Goal: Task Accomplishment & Management: Use online tool/utility

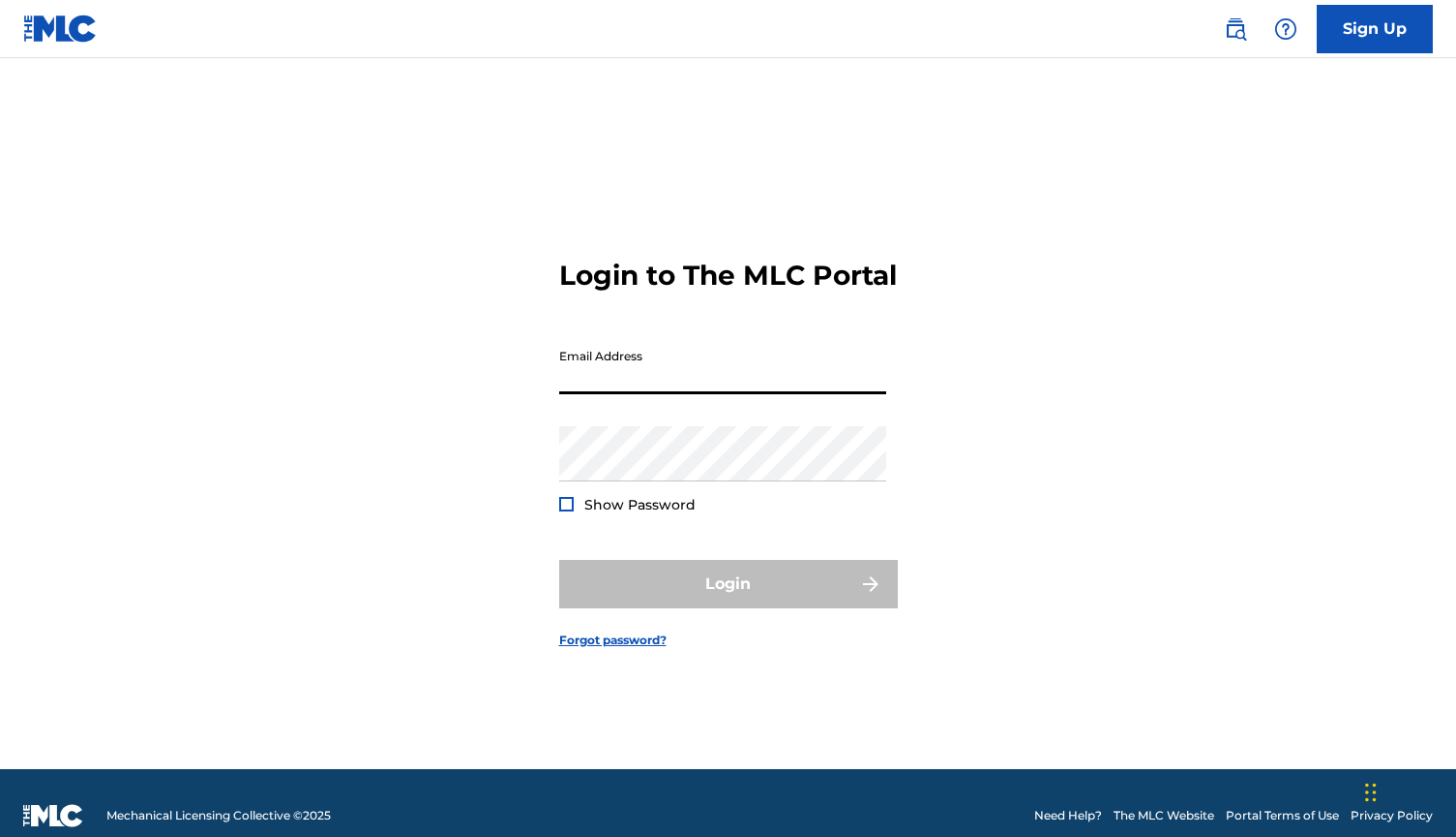
type input "[EMAIL_ADDRESS][DOMAIN_NAME]"
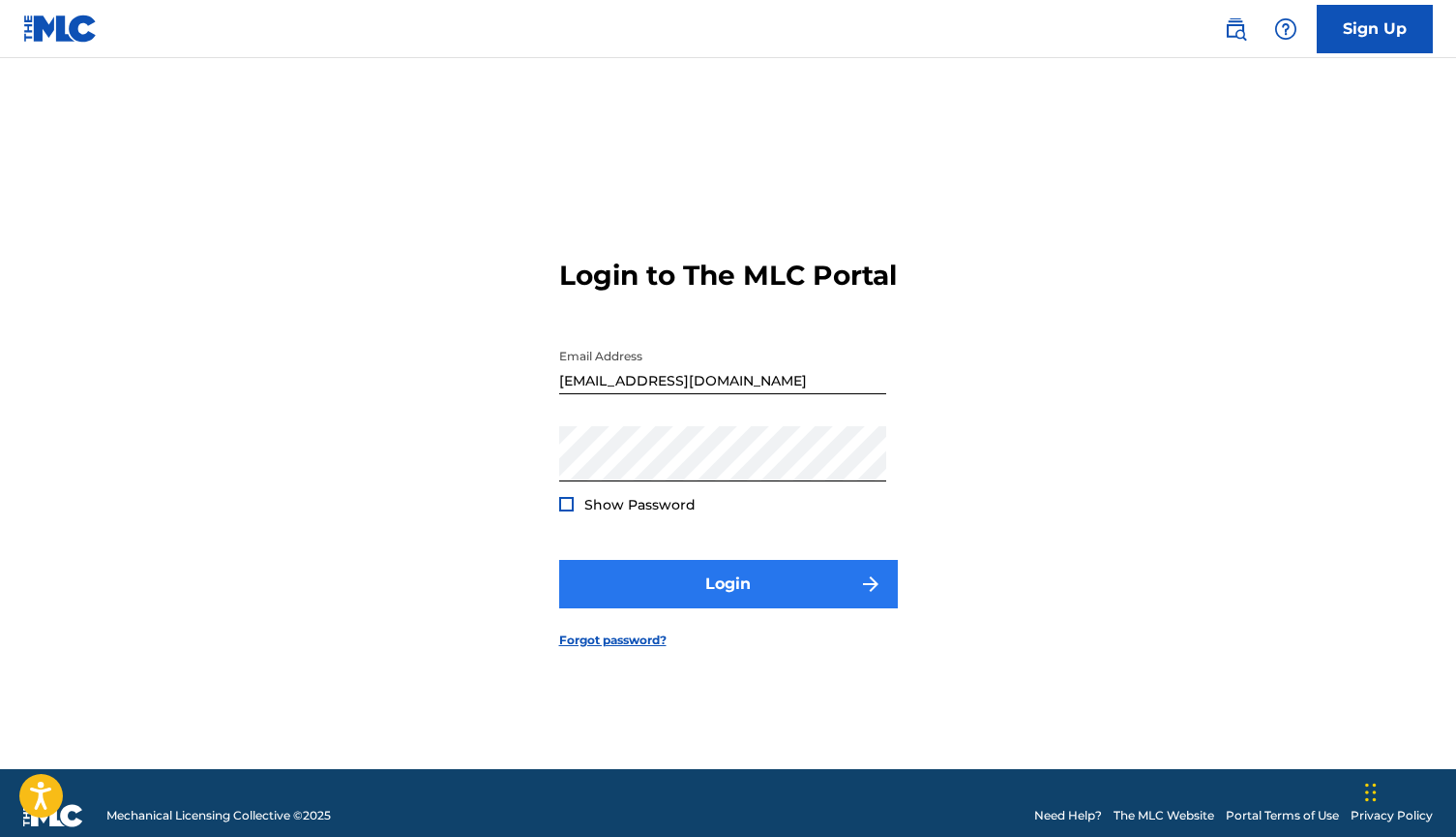
click at [702, 608] on button "Login" at bounding box center [728, 583] width 338 height 48
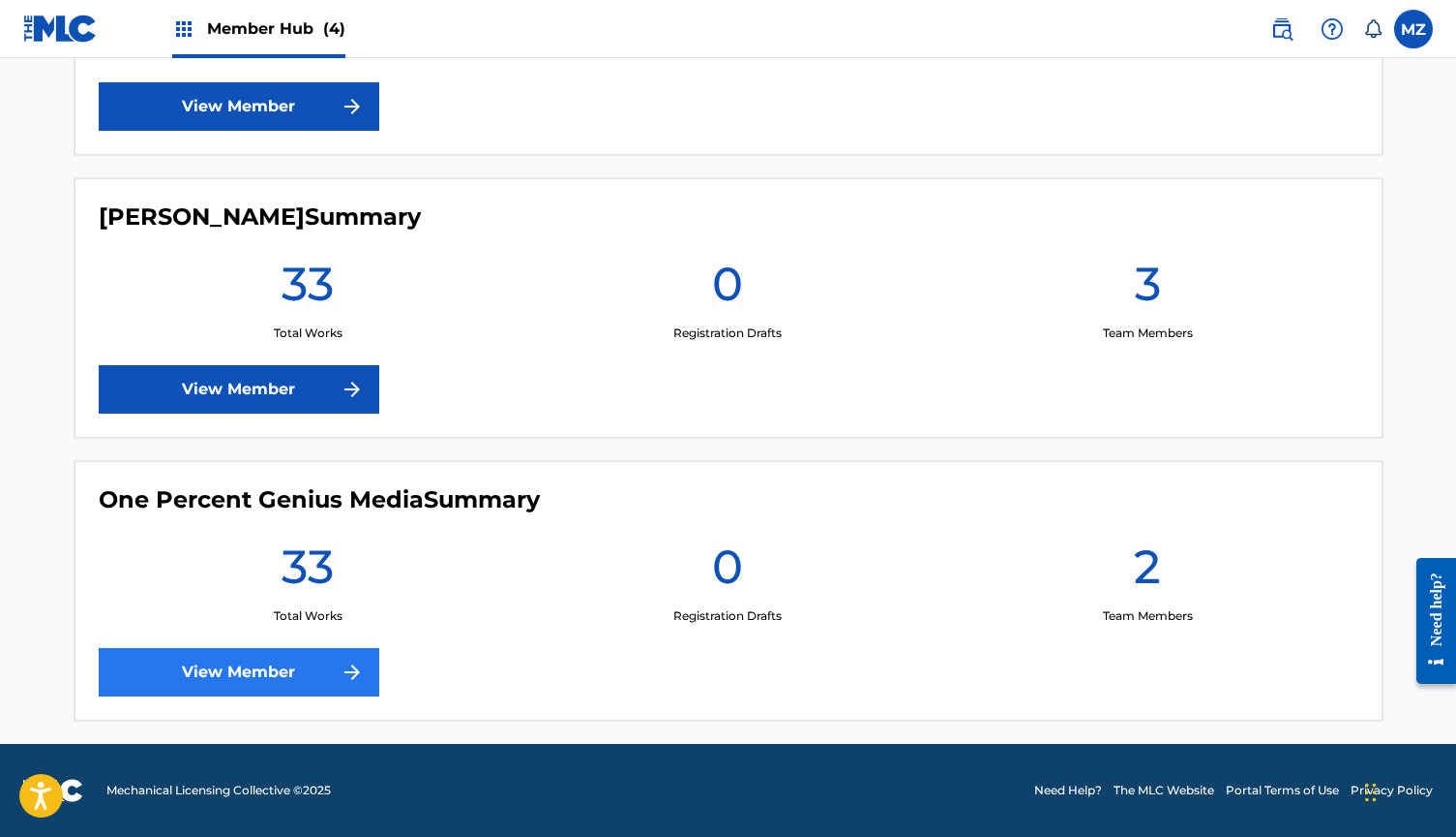
scroll to position [968, 0]
click at [308, 664] on link "View Member" at bounding box center [239, 671] width 280 height 48
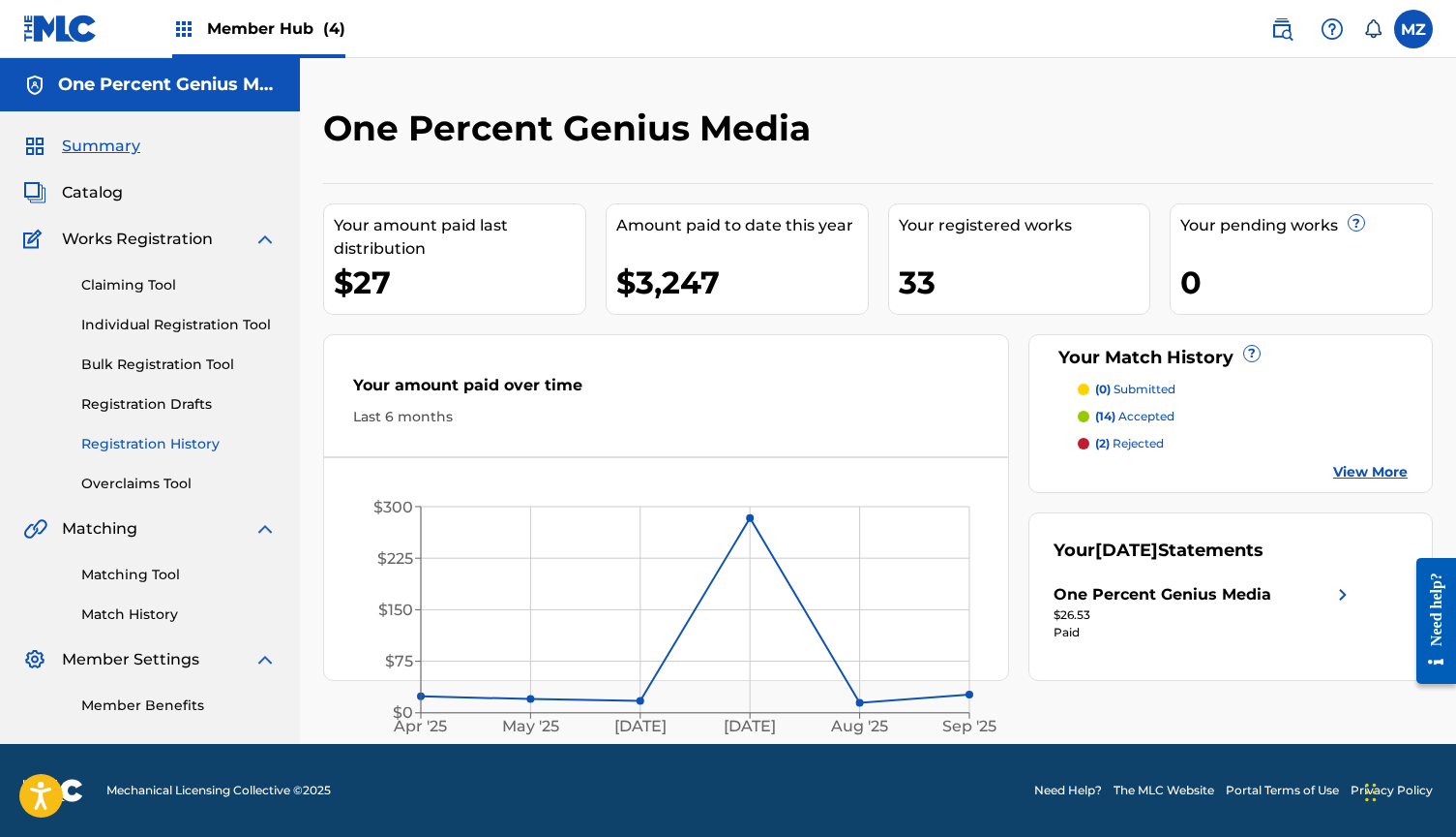
click at [170, 443] on link "Registration History" at bounding box center [179, 443] width 195 height 21
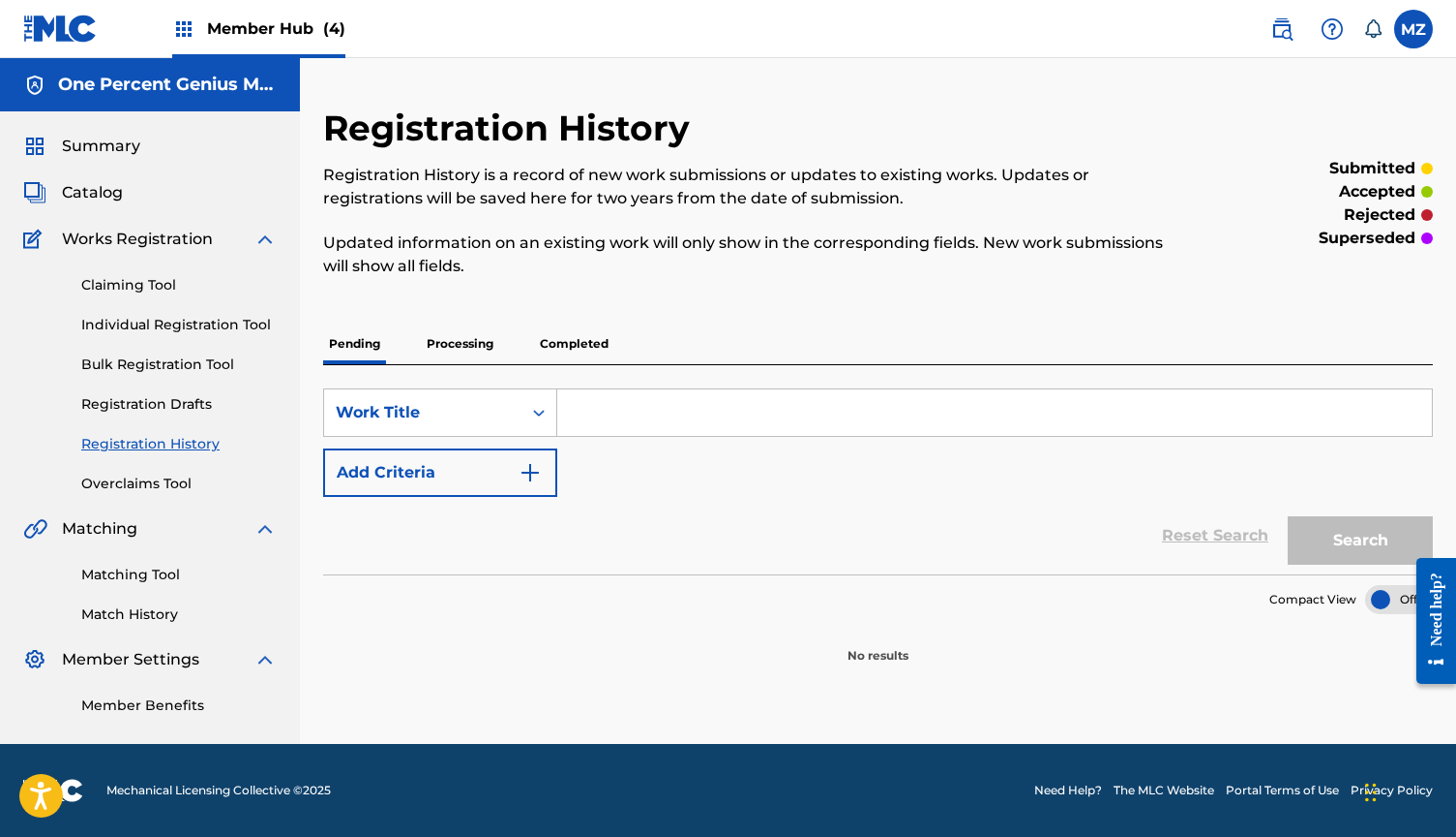
click at [453, 334] on p "Processing" at bounding box center [460, 343] width 78 height 40
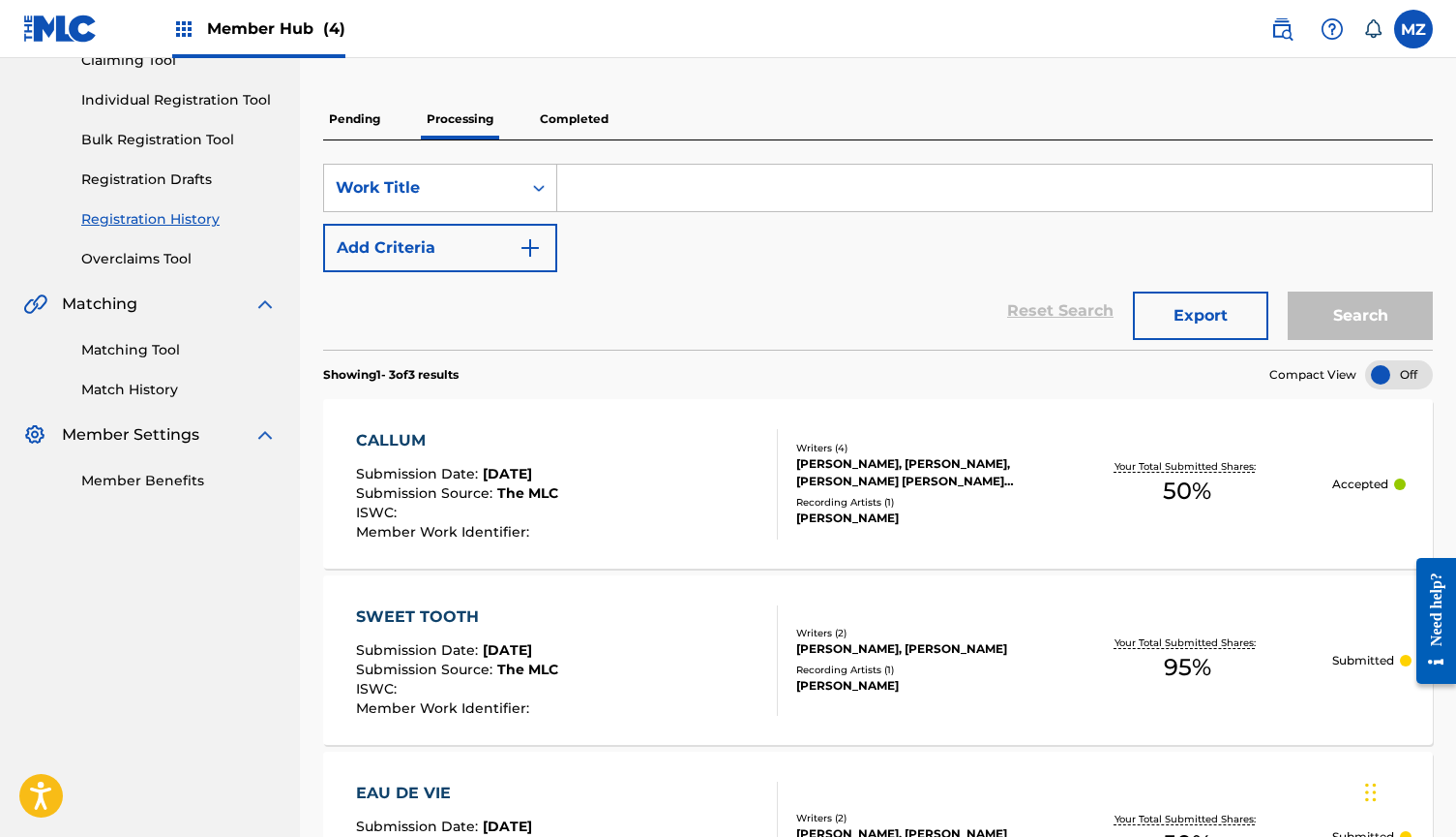
scroll to position [223, 0]
click at [579, 127] on p "Completed" at bounding box center [573, 120] width 80 height 40
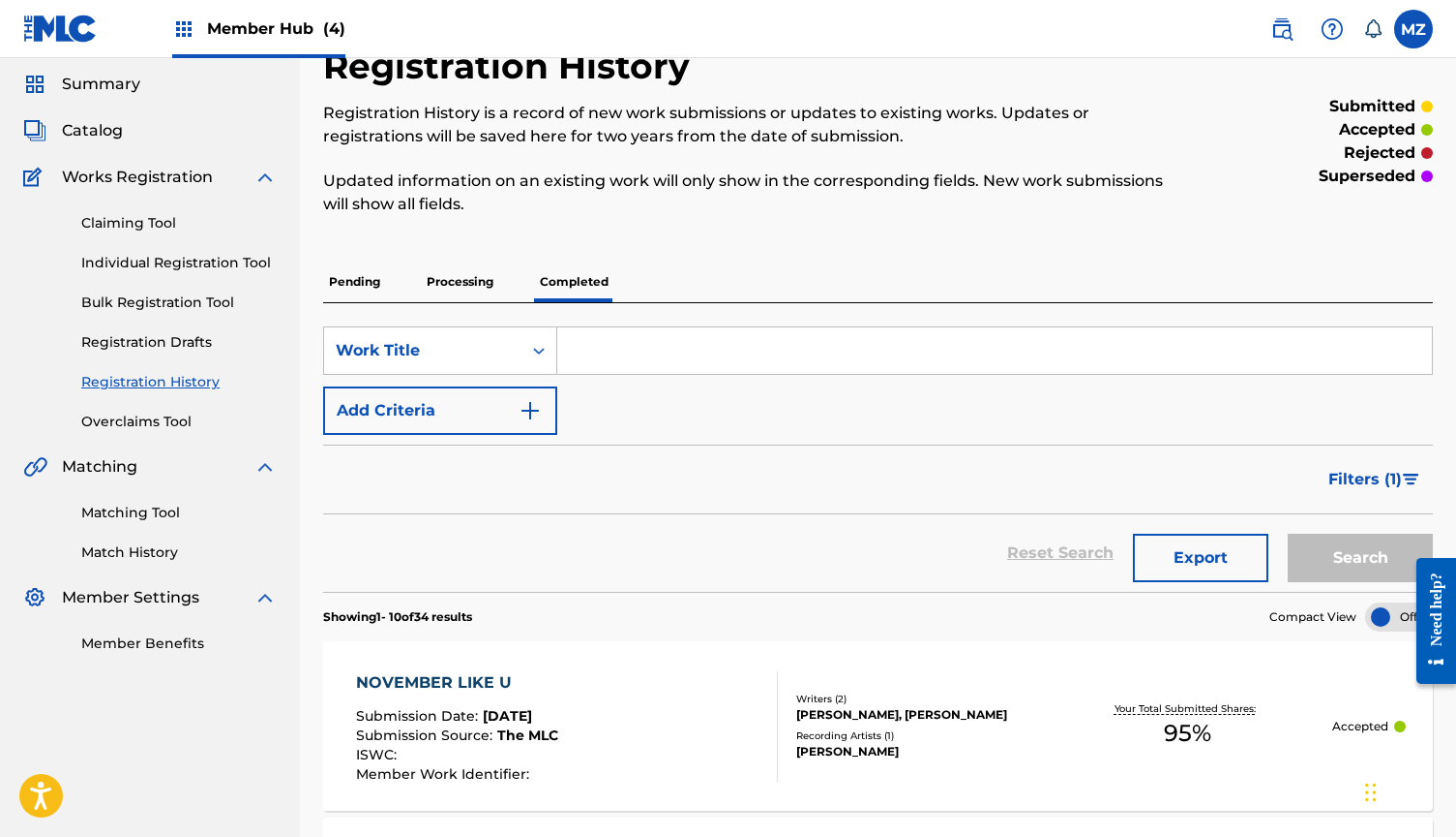
scroll to position [85, 0]
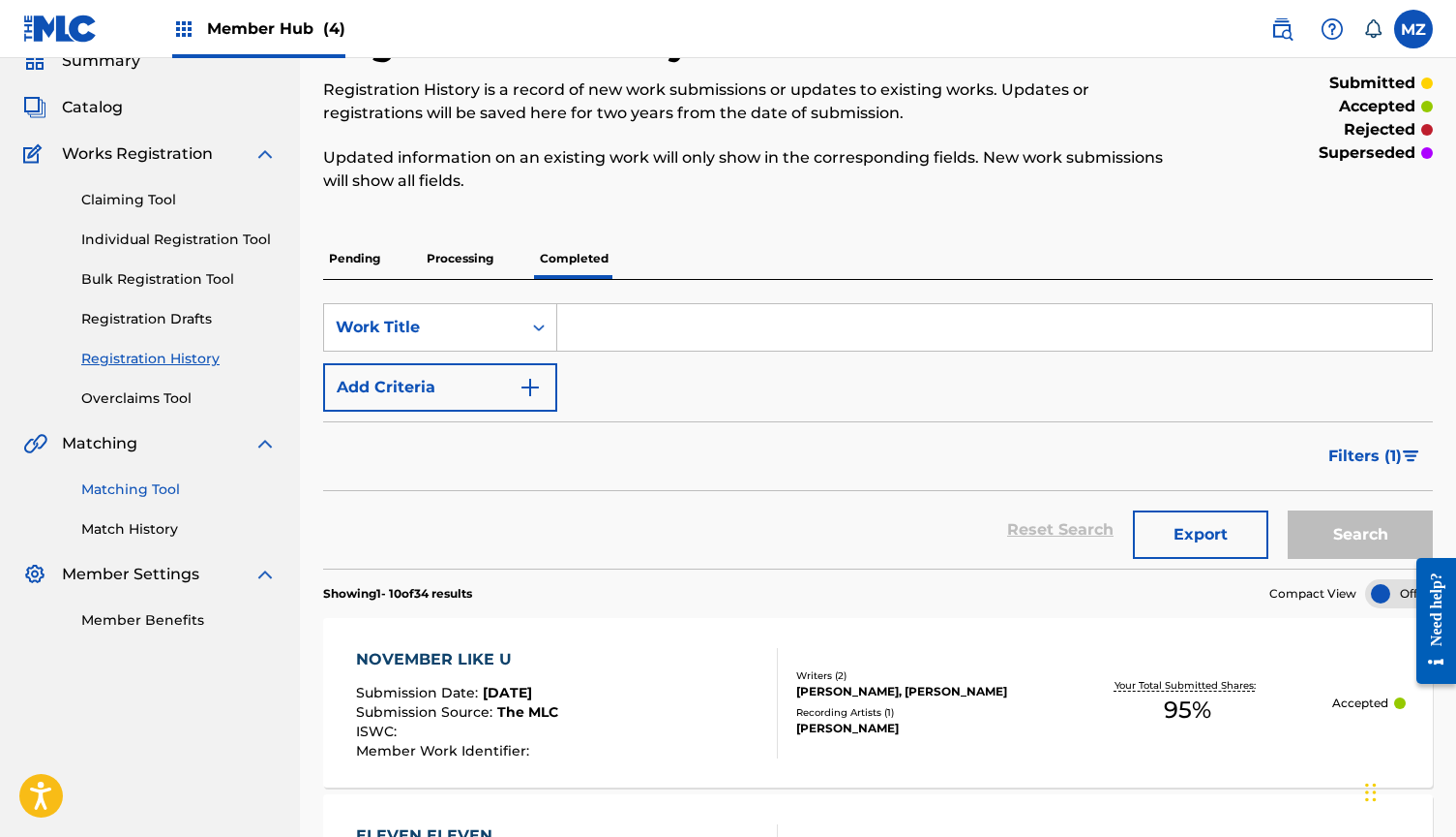
click at [134, 485] on link "Matching Tool" at bounding box center [179, 490] width 195 height 21
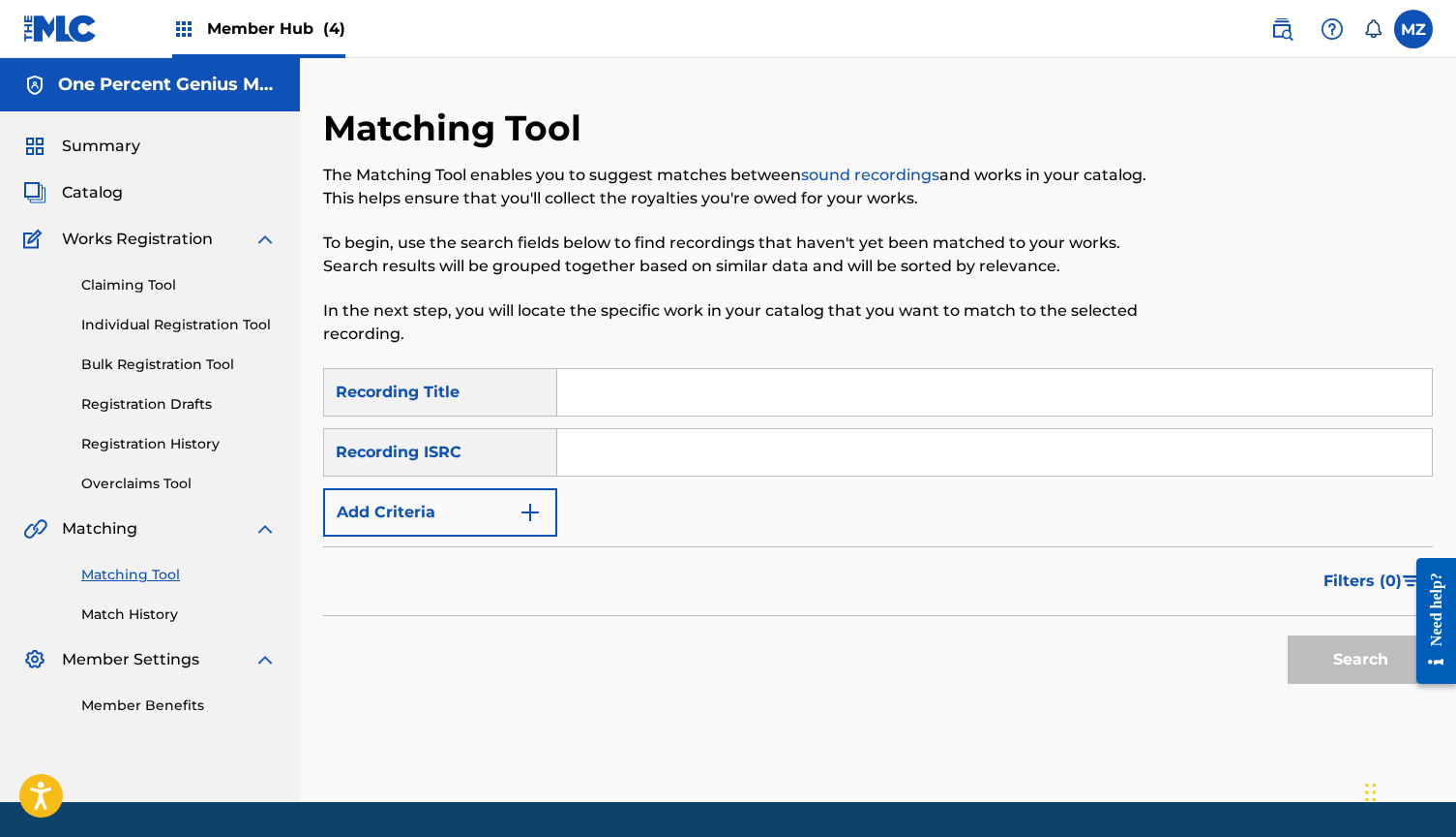
click at [641, 374] on input "Search Form" at bounding box center [994, 392] width 875 height 46
type input "omega"
drag, startPoint x: 640, startPoint y: 409, endPoint x: 641, endPoint y: 451, distance: 42.0
click at [641, 451] on input "Search Form" at bounding box center [994, 452] width 875 height 46
paste input "QMB622502001"
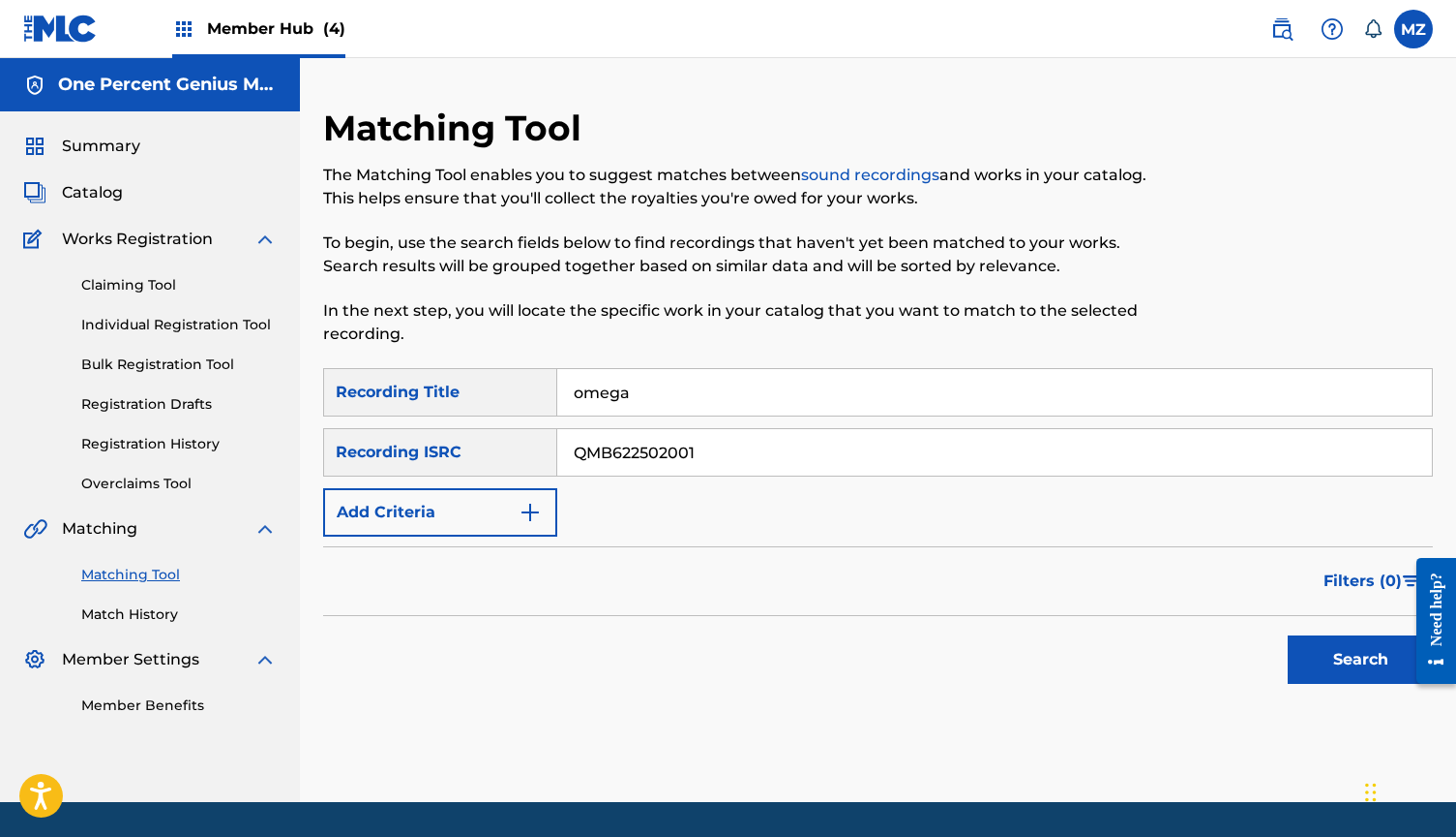
type input "QMB622502001"
click at [1360, 659] on button "Search" at bounding box center [1360, 658] width 145 height 48
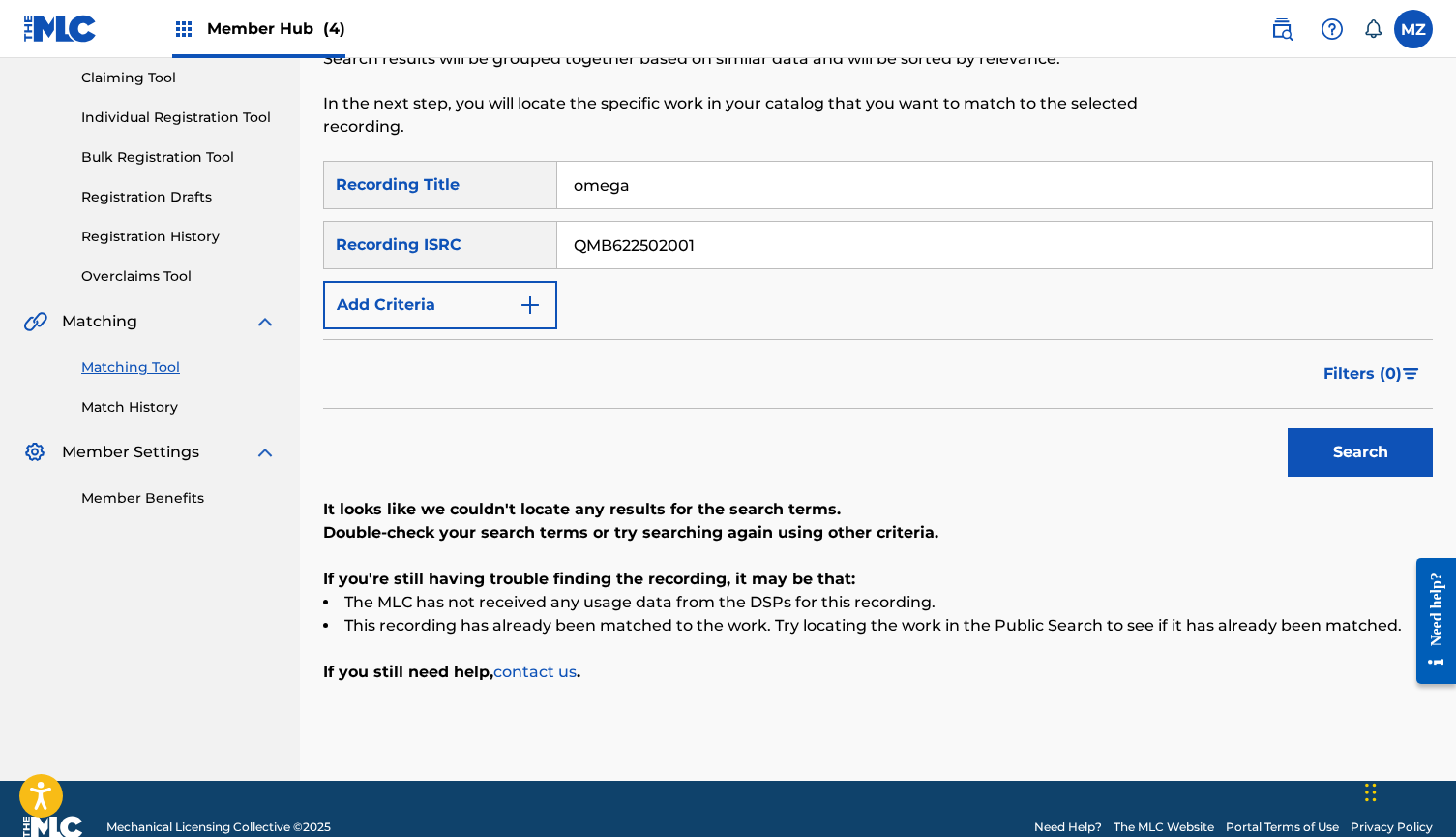
scroll to position [229, 0]
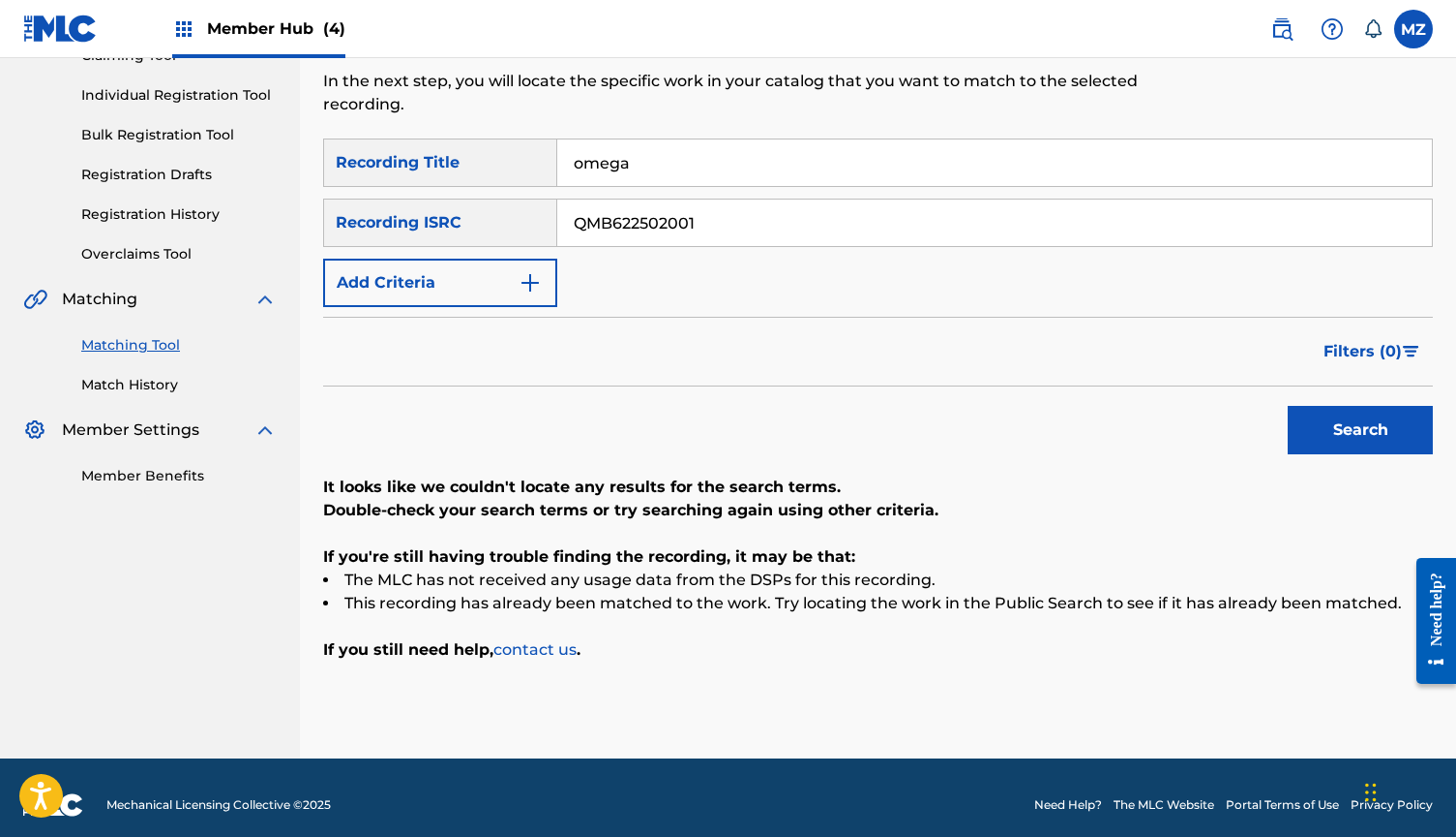
drag, startPoint x: 708, startPoint y: 207, endPoint x: 769, endPoint y: 217, distance: 61.8
click at [769, 217] on input "QMB622502001" at bounding box center [994, 222] width 875 height 46
paste input "QMB622502010"
type input "QMB622502010"
drag, startPoint x: 730, startPoint y: 170, endPoint x: 551, endPoint y: 170, distance: 179.0
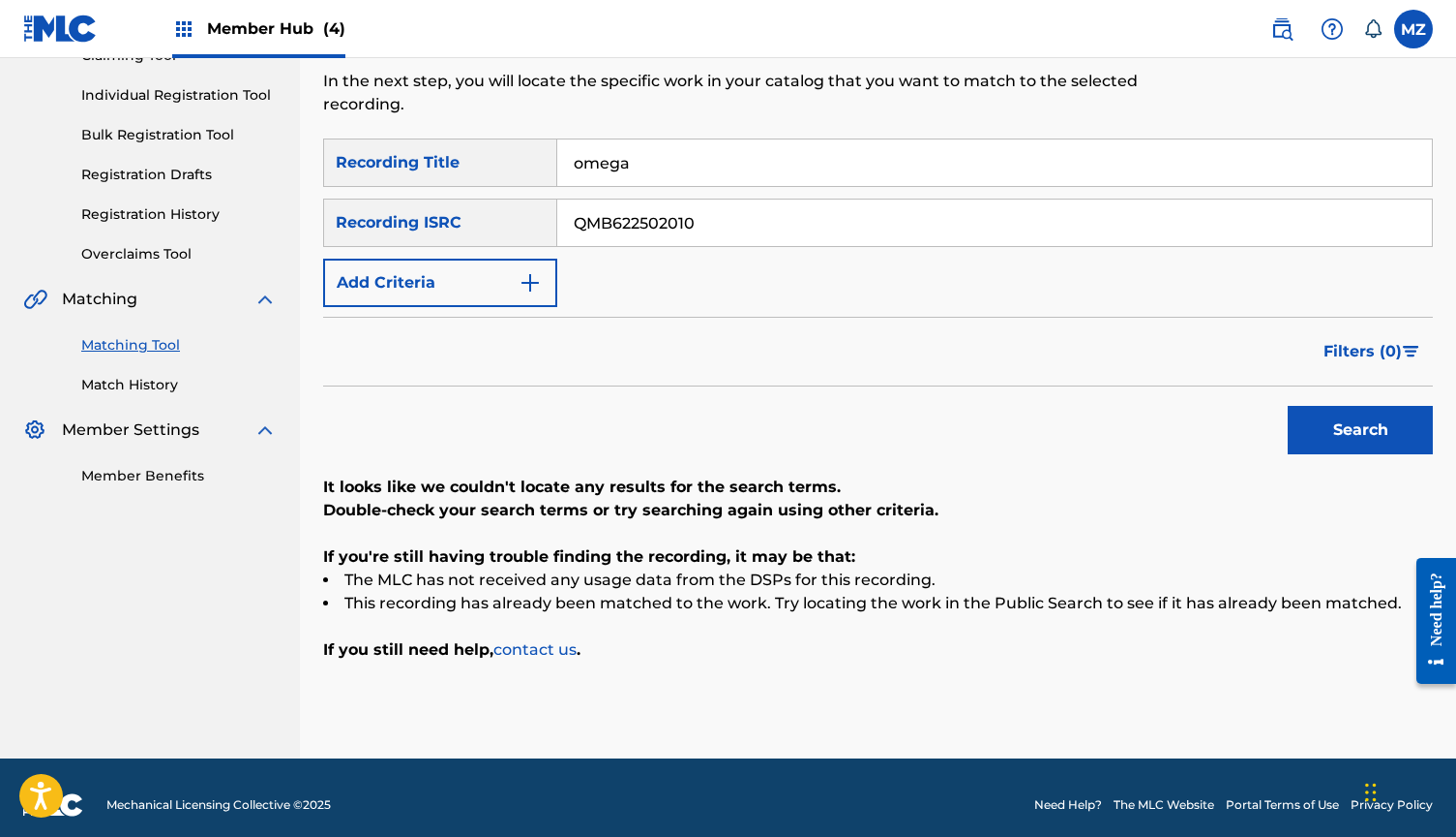
click at [551, 170] on div "SearchWithCriteriafa396a9b-77b0-45ef-ba5b-6b2a2ff5a51c Recording Title omega" at bounding box center [878, 162] width 1110 height 48
type input "november like u"
click at [1360, 430] on button "Search" at bounding box center [1360, 429] width 145 height 48
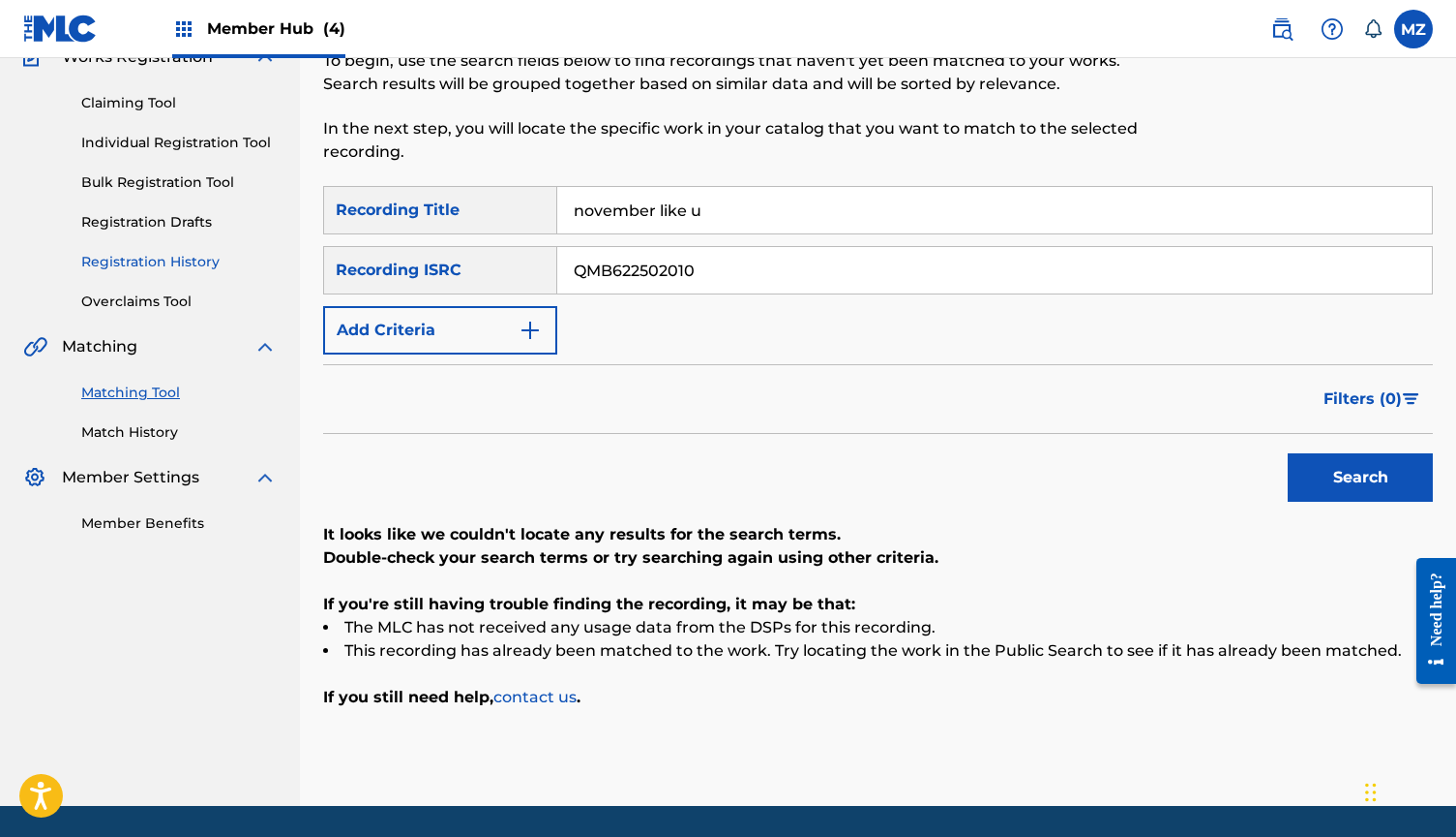
click at [178, 256] on link "Registration History" at bounding box center [179, 262] width 195 height 21
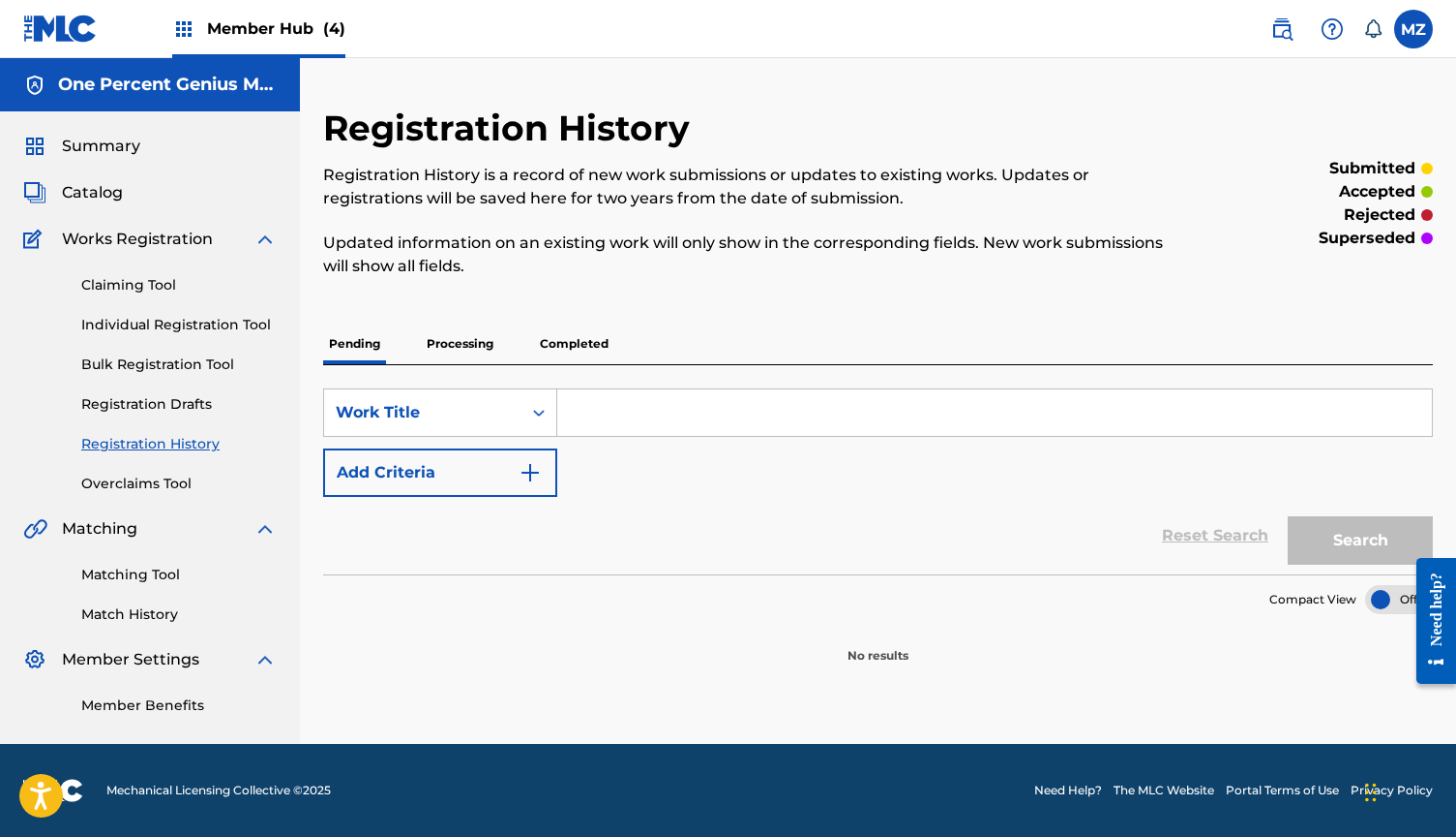
click at [477, 345] on p "Processing" at bounding box center [460, 343] width 78 height 40
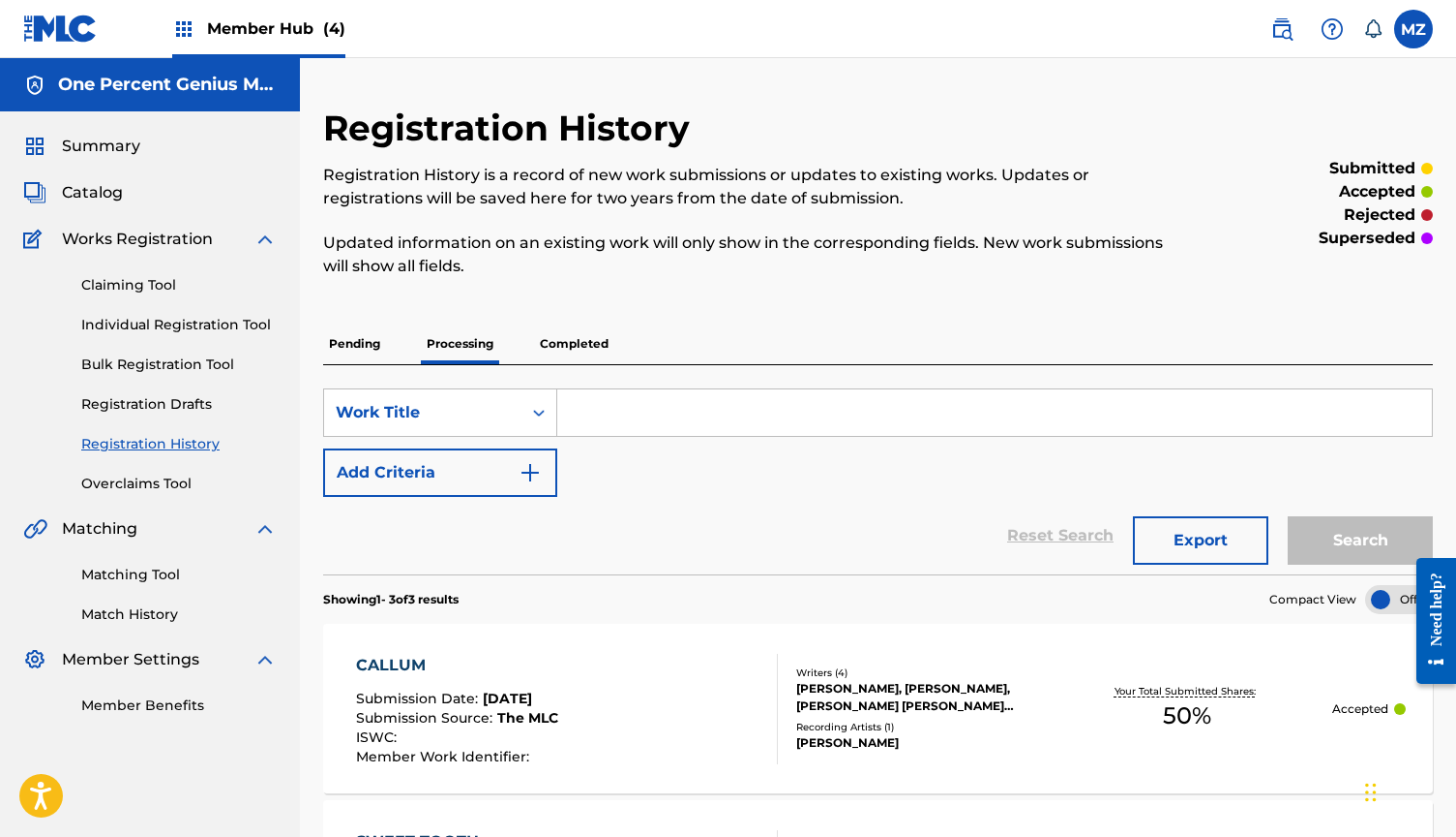
click at [599, 341] on p "Completed" at bounding box center [573, 343] width 80 height 40
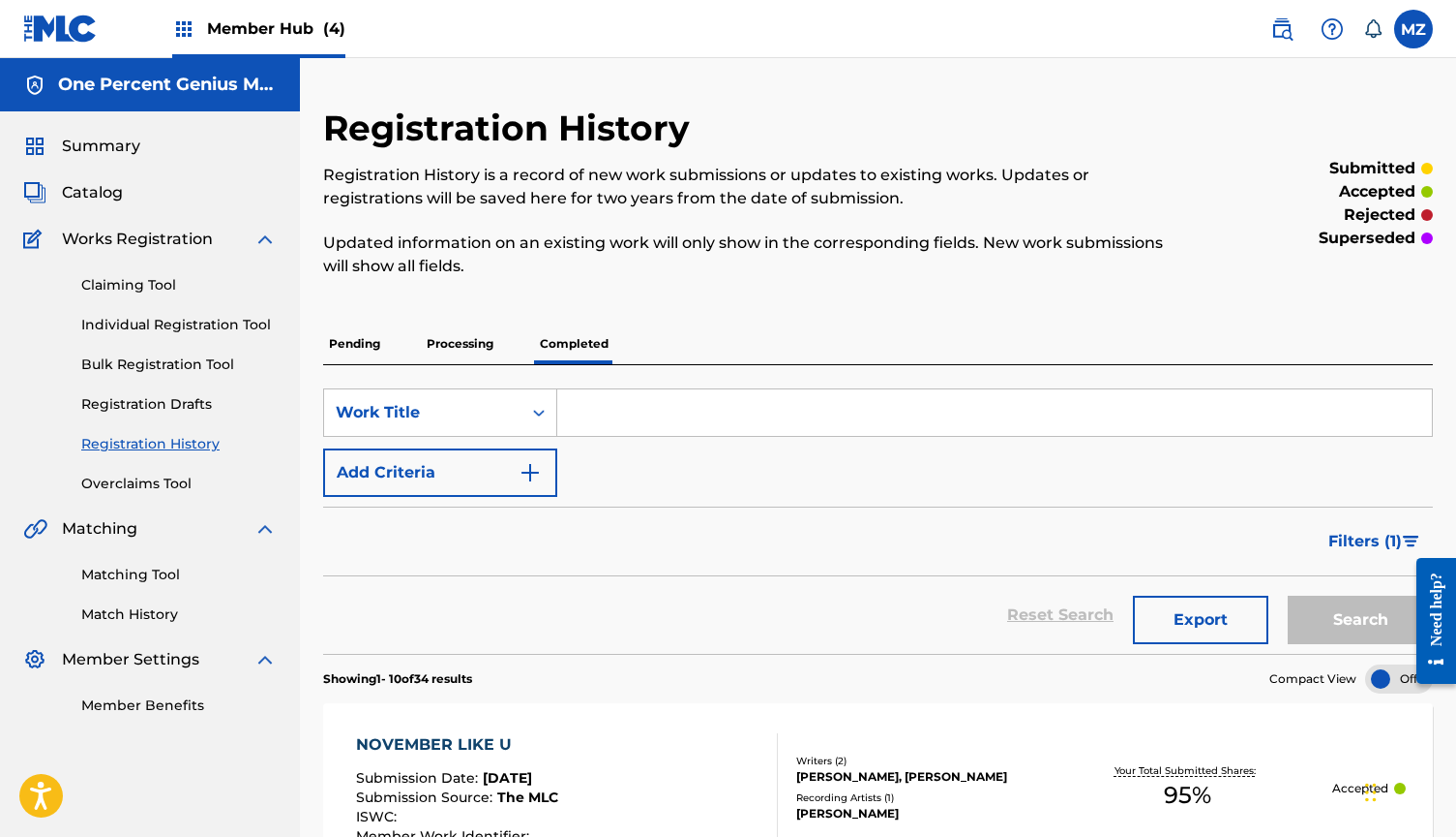
click at [438, 327] on p "Processing" at bounding box center [460, 343] width 78 height 40
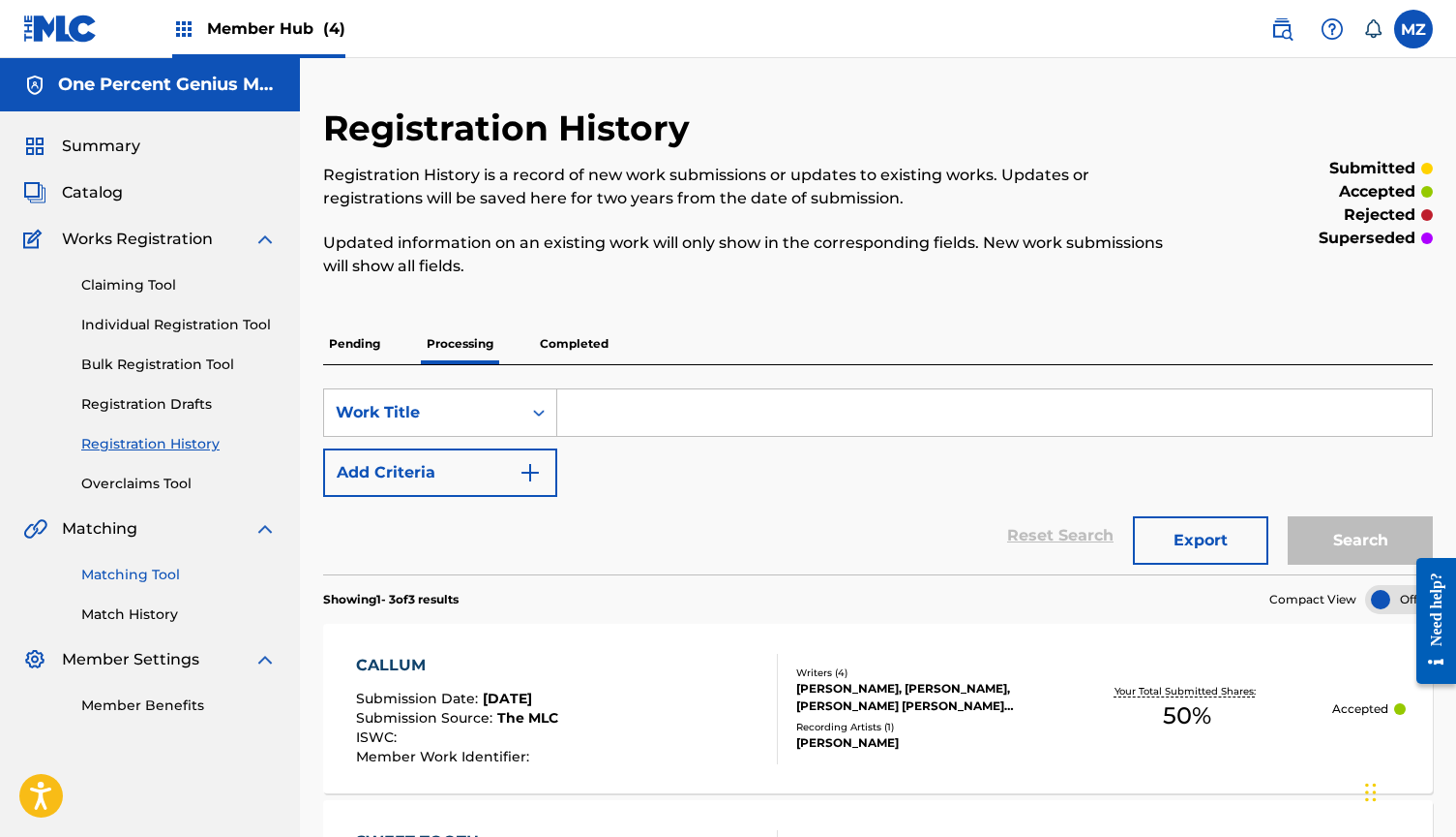
click at [160, 570] on link "Matching Tool" at bounding box center [179, 574] width 195 height 21
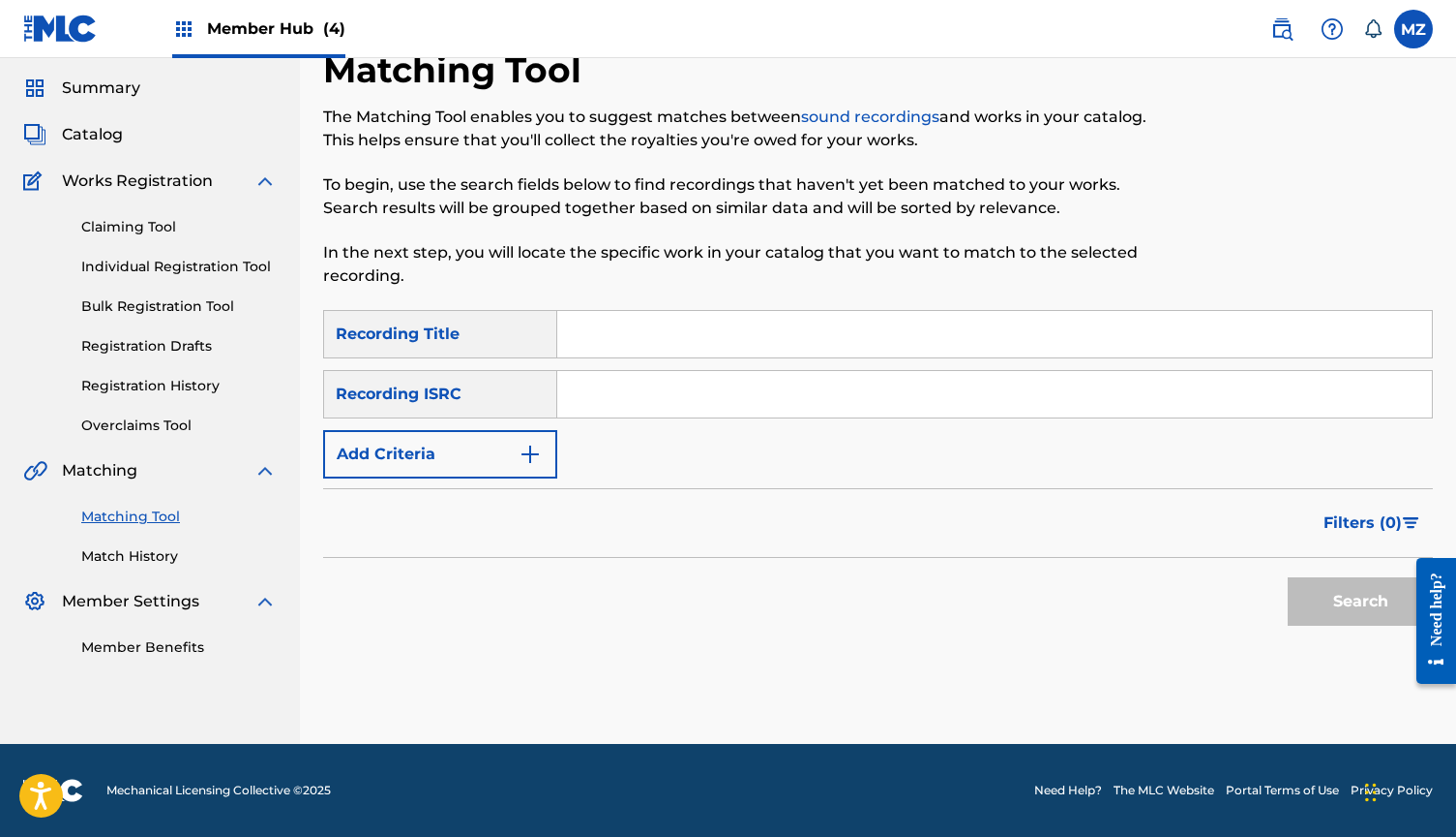
scroll to position [58, 0]
